Goal: Information Seeking & Learning: Check status

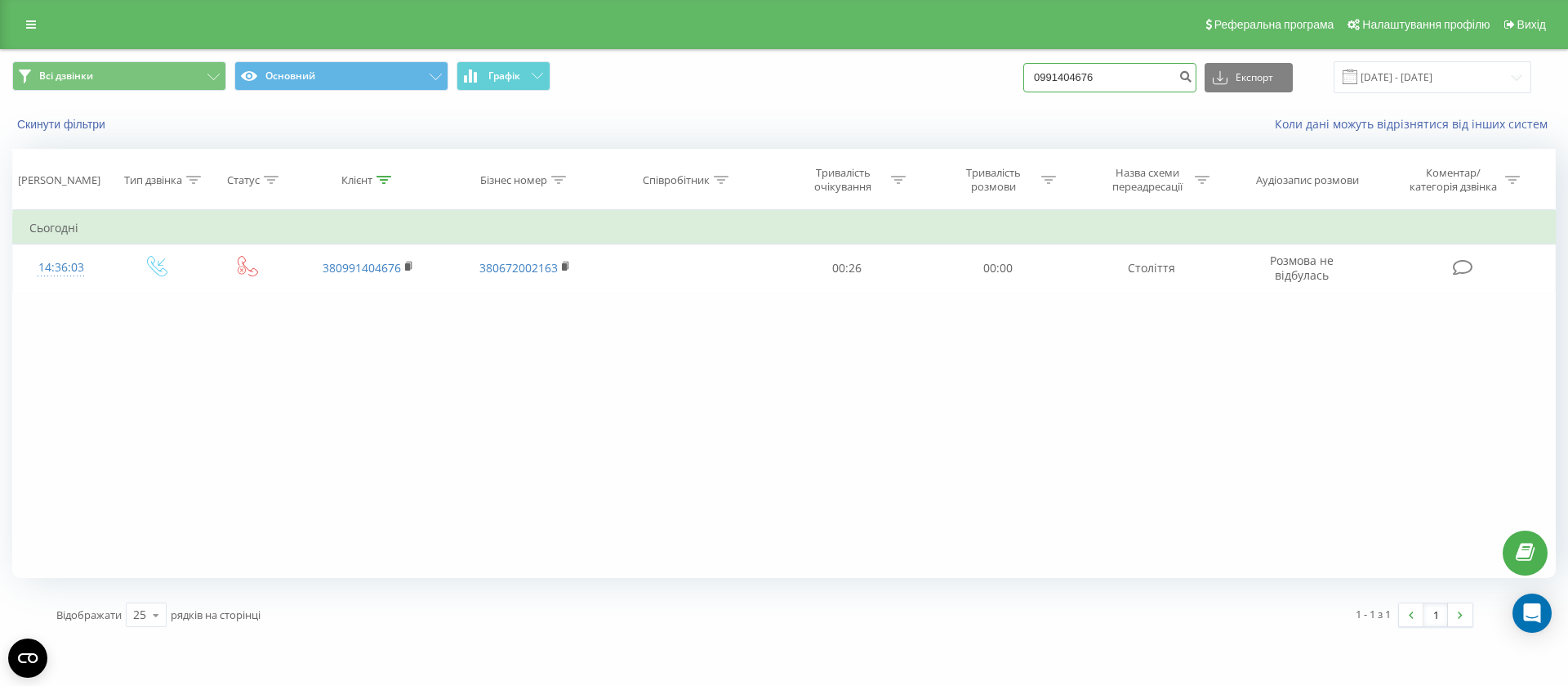
drag, startPoint x: 1120, startPoint y: 65, endPoint x: 1042, endPoint y: 74, distance: 78.5
click at [1050, 72] on input "0991404676" at bounding box center [1110, 77] width 173 height 29
type input "5680"
click at [1192, 76] on icon "submit" at bounding box center [1186, 75] width 14 height 10
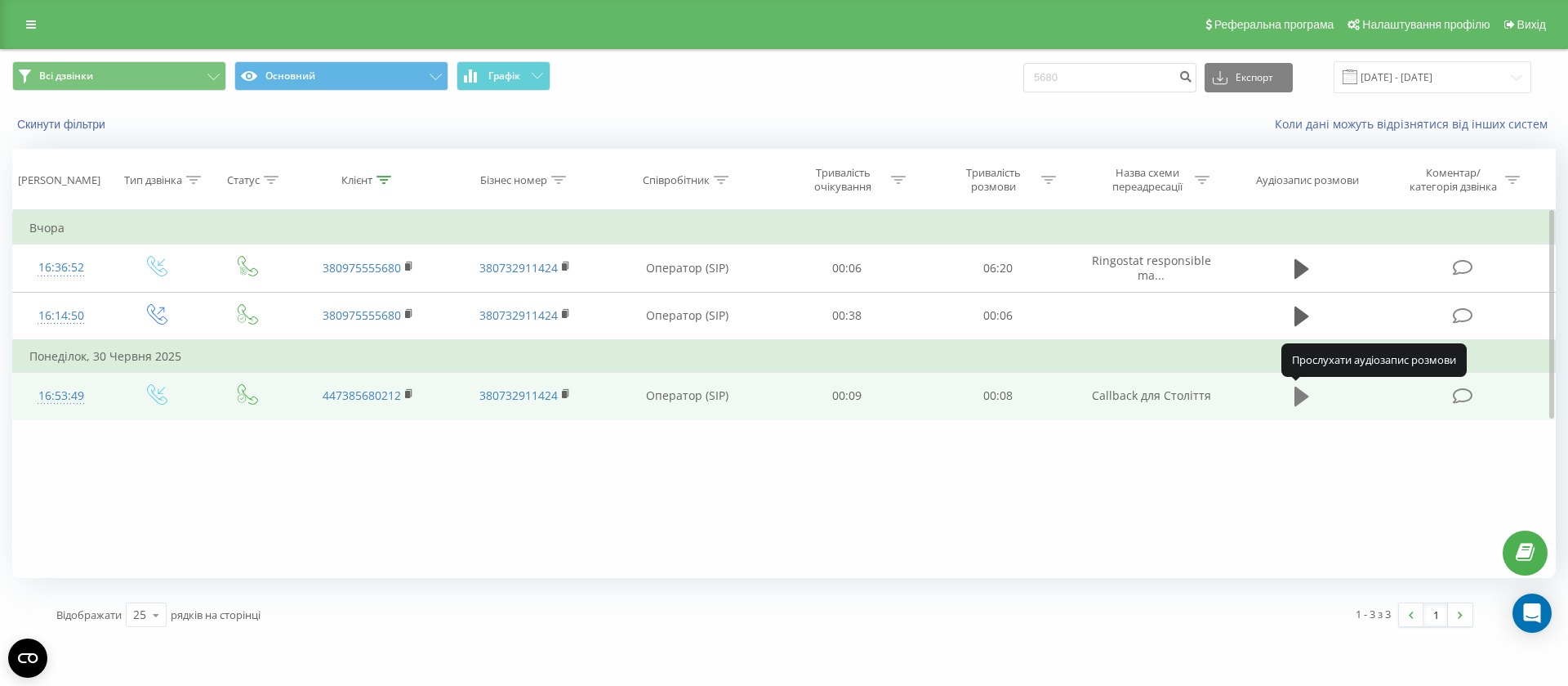
click at [1304, 394] on icon at bounding box center [1302, 396] width 14 height 19
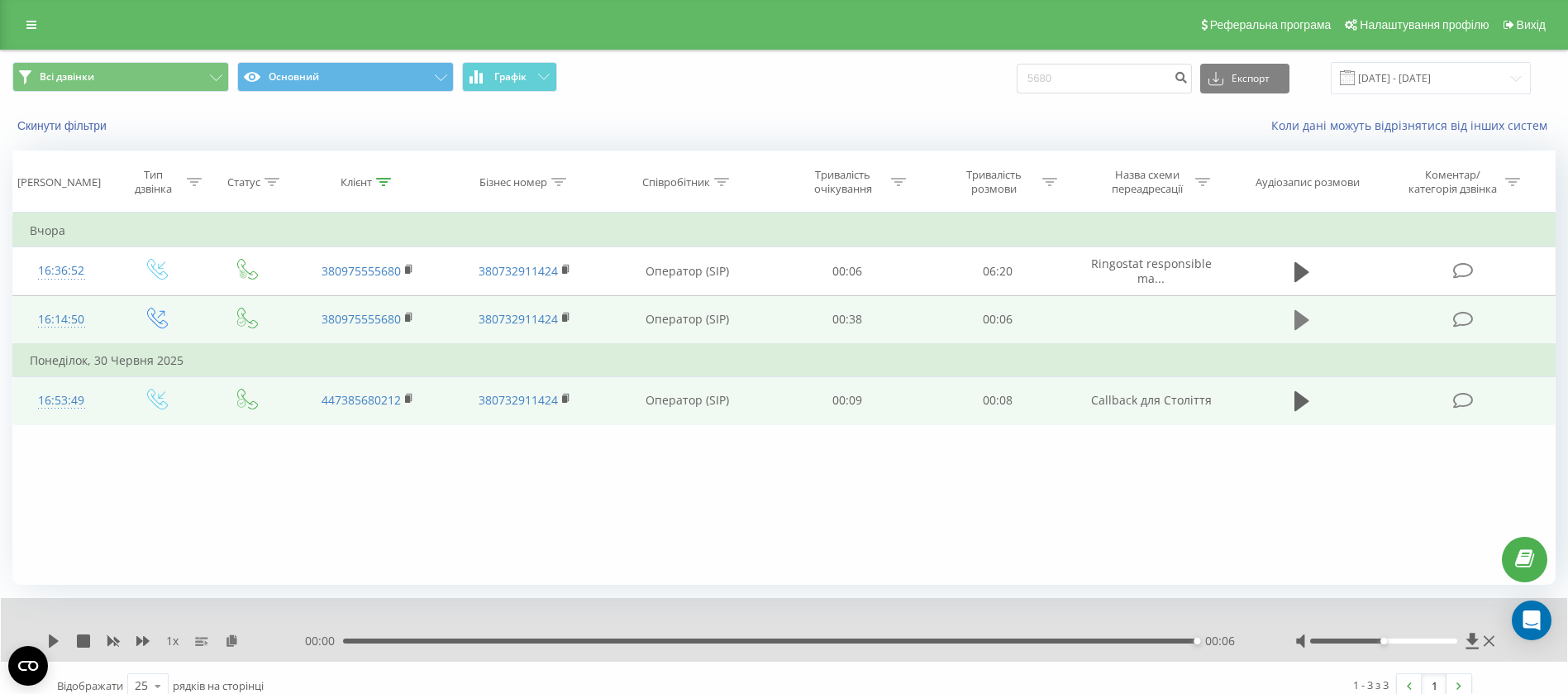
click at [1303, 316] on icon at bounding box center [1301, 320] width 14 height 20
click at [1149, 641] on div "00:04" at bounding box center [774, 640] width 854 height 5
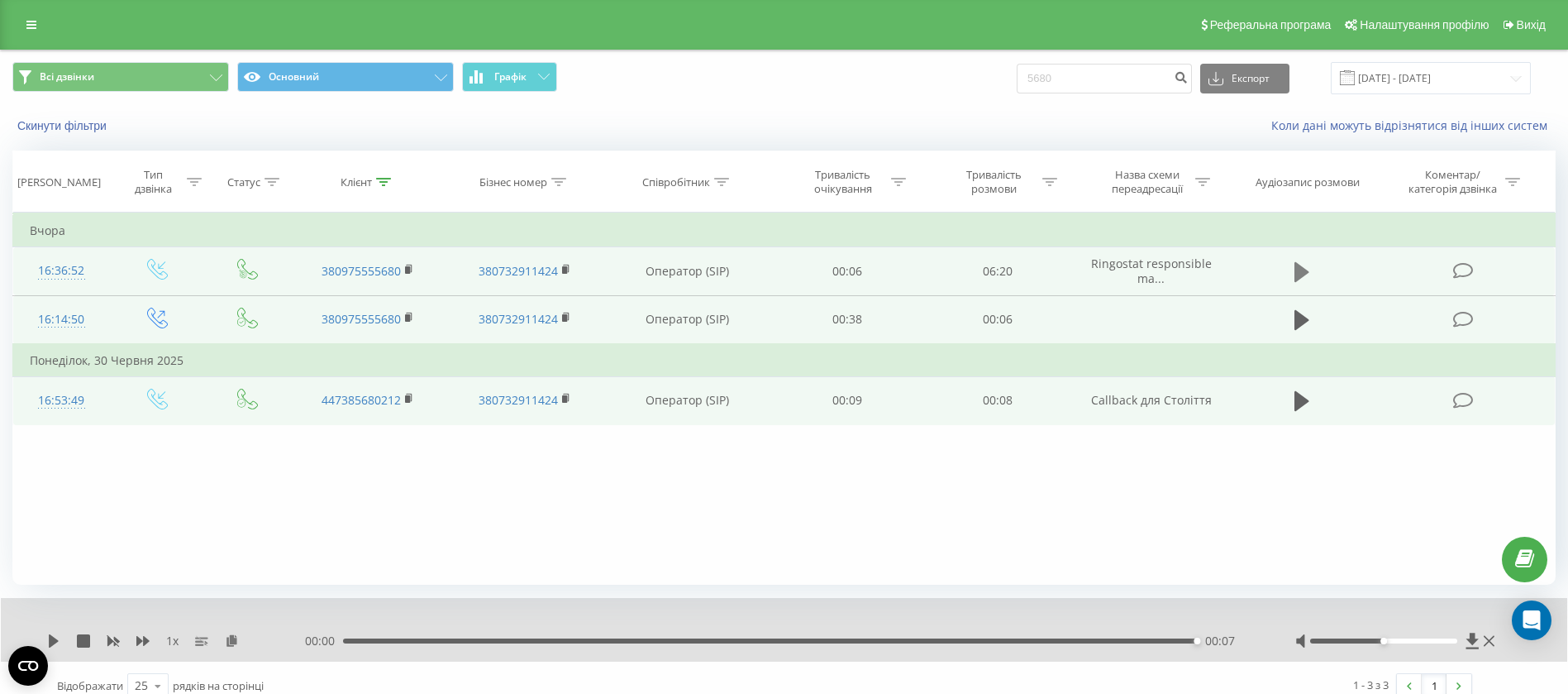
click at [1297, 270] on icon at bounding box center [1301, 271] width 14 height 20
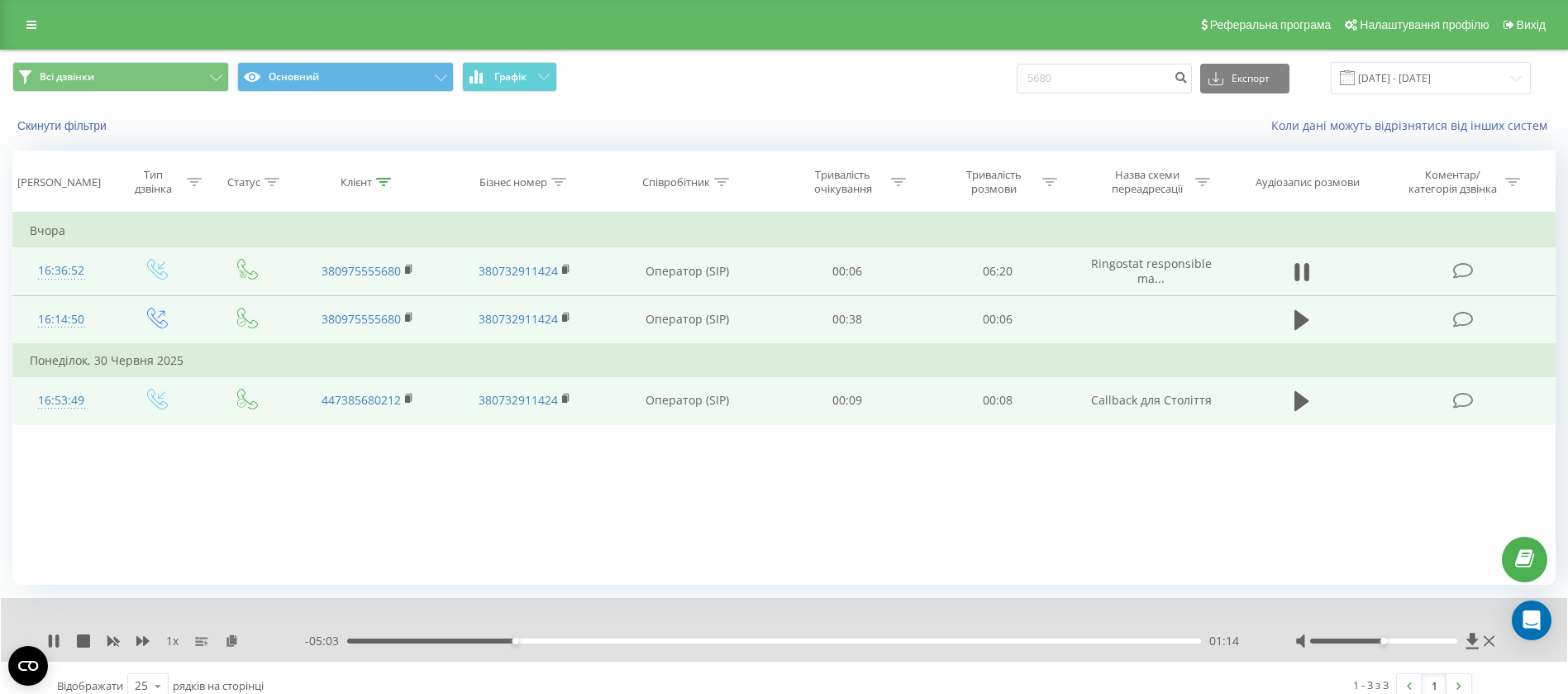
click at [736, 641] on div "01:14" at bounding box center [774, 640] width 854 height 5
click at [860, 636] on div "- 03:25 02:53 02:53" at bounding box center [780, 640] width 949 height 16
click at [943, 447] on div "Фільтрувати за умовою Дорівнює Введіть значення Скасувати OK Фільтрувати за умо…" at bounding box center [784, 398] width 1543 height 372
click at [900, 636] on div "- 03:18 02:59 02:59" at bounding box center [780, 640] width 949 height 16
click at [973, 638] on div "03:00" at bounding box center [774, 640] width 854 height 5
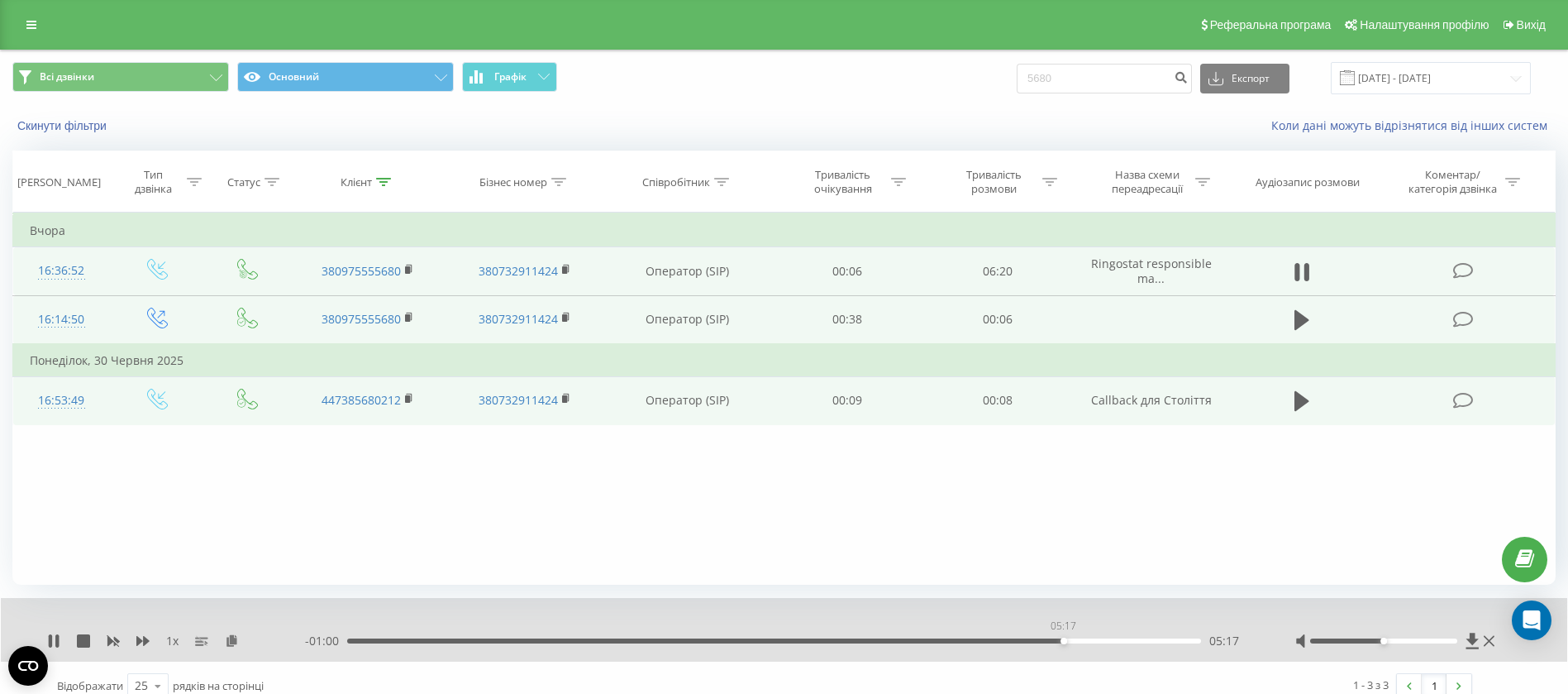
click at [1063, 638] on div "05:17" at bounding box center [774, 640] width 854 height 5
click at [1100, 638] on div "05:34" at bounding box center [774, 640] width 854 height 5
click at [1155, 640] on div "05:34" at bounding box center [774, 640] width 854 height 5
click at [1187, 641] on div "06:12" at bounding box center [774, 640] width 854 height 5
click at [1086, 490] on div "Фільтрувати за умовою Дорівнює Введіть значення Скасувати OK Фільтрувати за умо…" at bounding box center [784, 398] width 1543 height 372
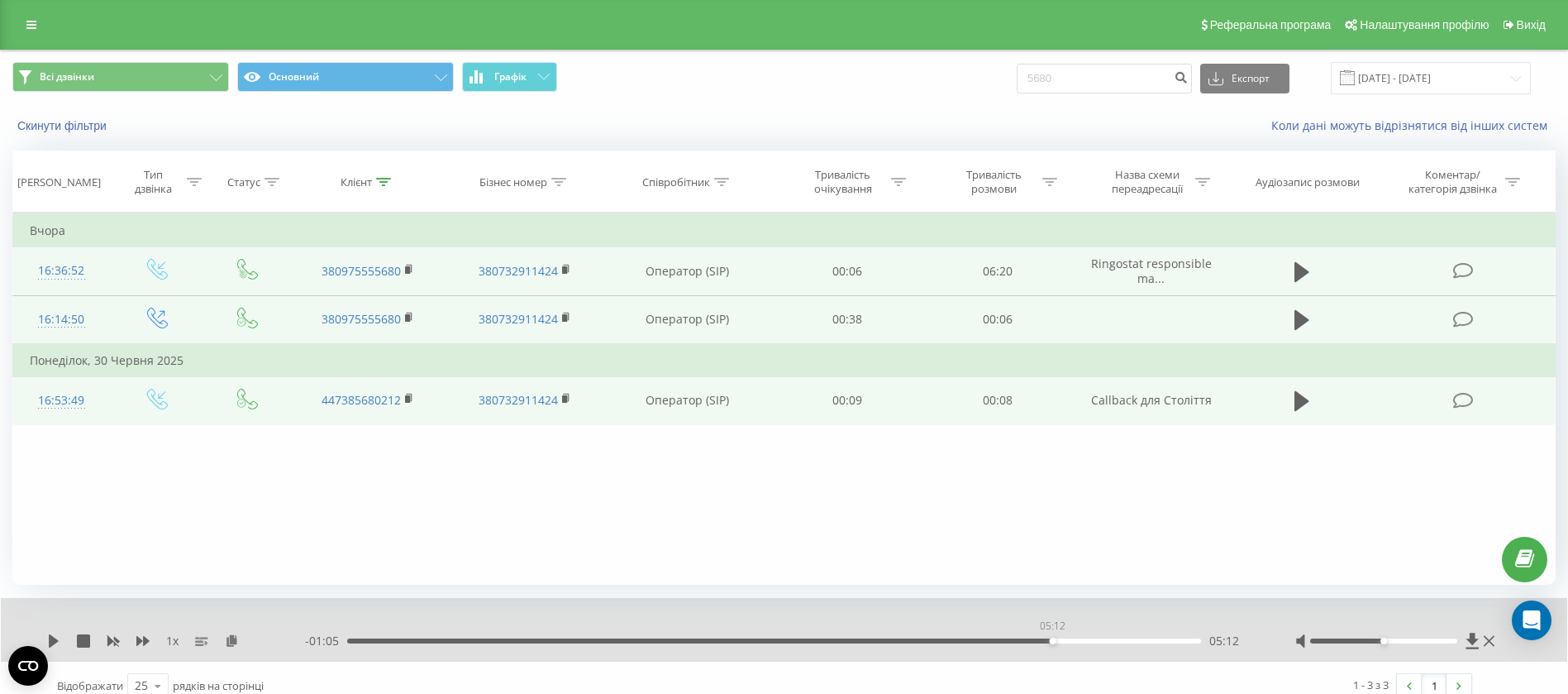
click at [1048, 638] on div "05:12" at bounding box center [774, 640] width 854 height 5
click at [1094, 640] on div "05:31" at bounding box center [774, 640] width 854 height 5
click at [1122, 495] on div "Фільтрувати за умовою Дорівнює Введіть значення Скасувати OK Фільтрувати за умо…" at bounding box center [784, 398] width 1543 height 372
click at [1170, 638] on div "06:04" at bounding box center [774, 640] width 854 height 5
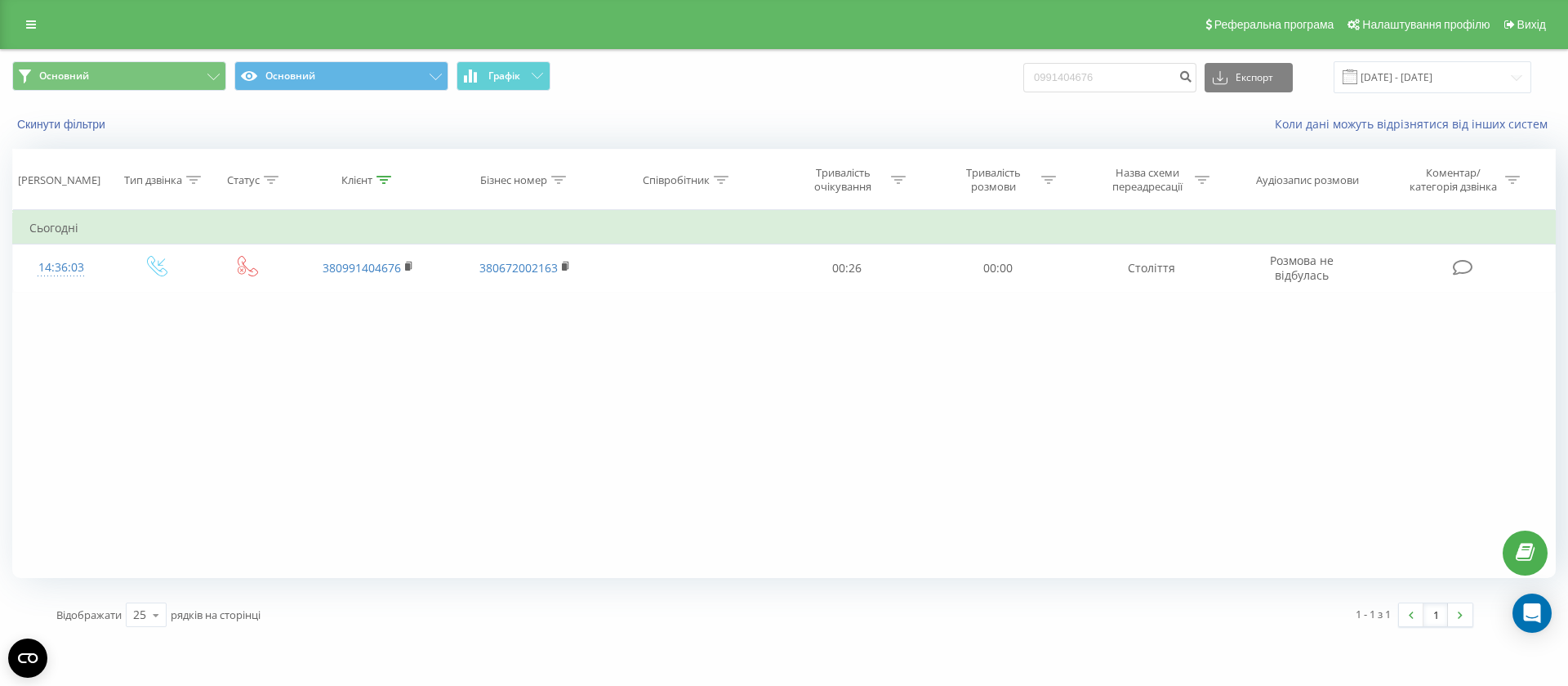
click at [362, 430] on div "Фільтрувати за умовою Дорівнює Введіть значення Скасувати OK Фільтрувати за умо…" at bounding box center [784, 393] width 1544 height 367
click at [50, 317] on div "Фільтрувати за умовою Дорівнює Введіть значення Скасувати OK Фільтрувати за умо…" at bounding box center [784, 393] width 1544 height 367
